Goal: Check status: Check status

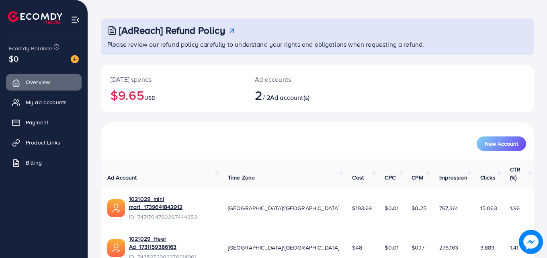
scroll to position [51, 0]
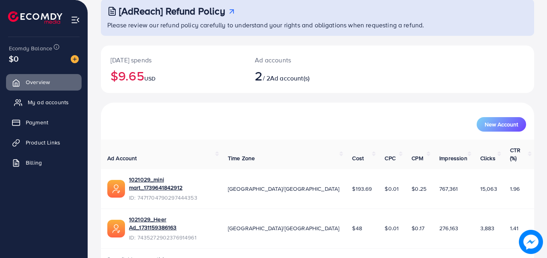
click at [49, 103] on span "My ad accounts" at bounding box center [48, 102] width 41 height 8
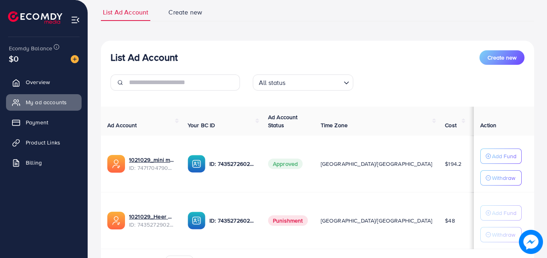
scroll to position [105, 0]
